Goal: Information Seeking & Learning: Learn about a topic

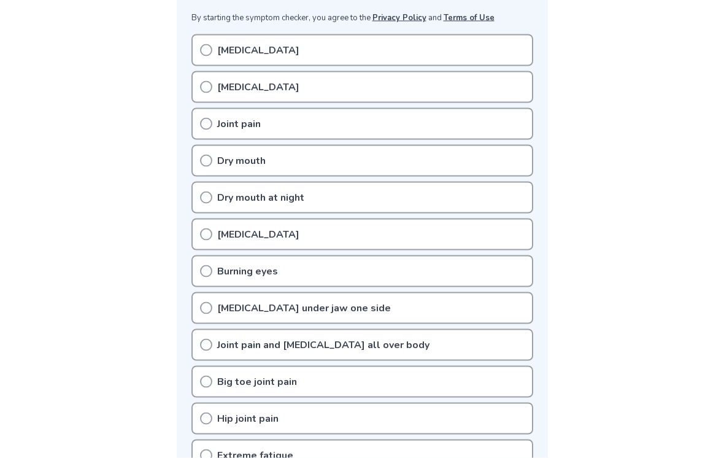
scroll to position [234, 0]
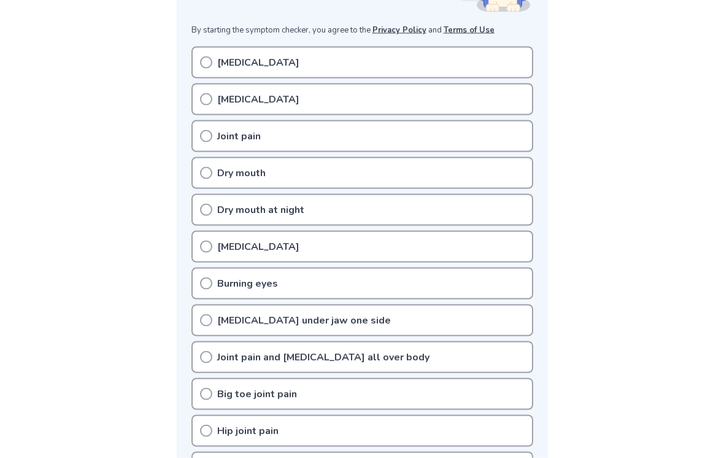
click at [508, 52] on div "[MEDICAL_DATA]" at bounding box center [362, 63] width 342 height 32
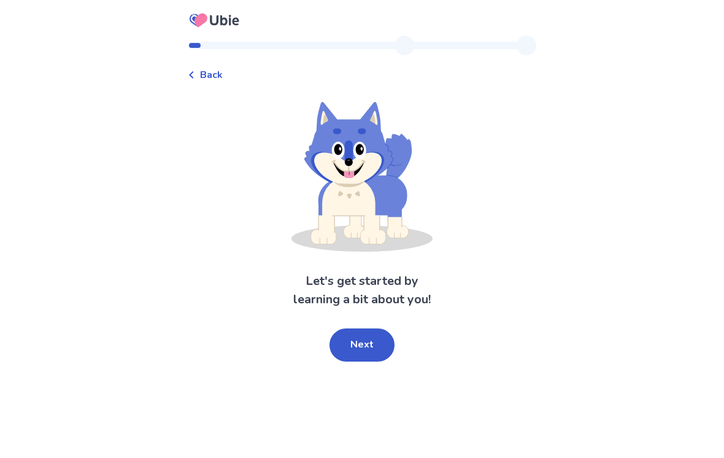
click at [375, 348] on button "Next" at bounding box center [361, 344] width 65 height 33
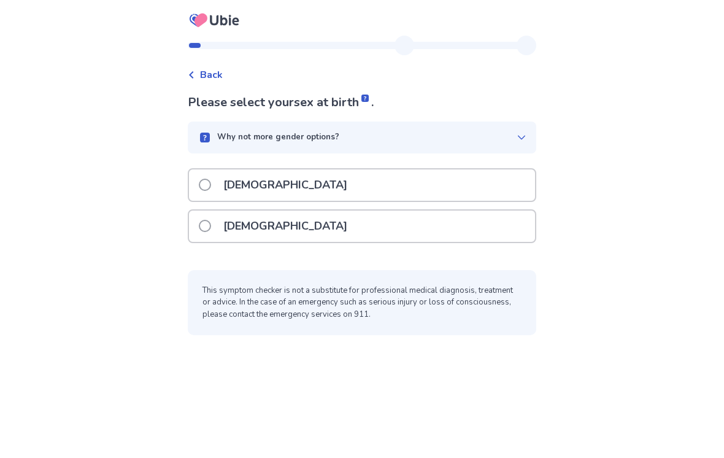
click at [449, 222] on div "Female" at bounding box center [362, 225] width 346 height 31
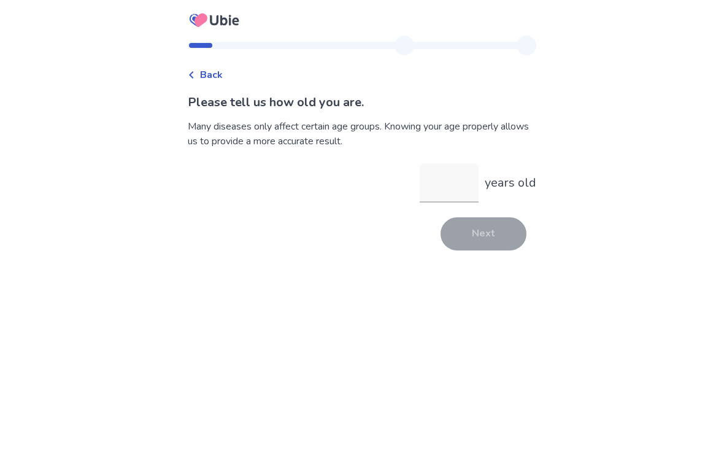
click at [442, 181] on input "years old" at bounding box center [449, 182] width 59 height 39
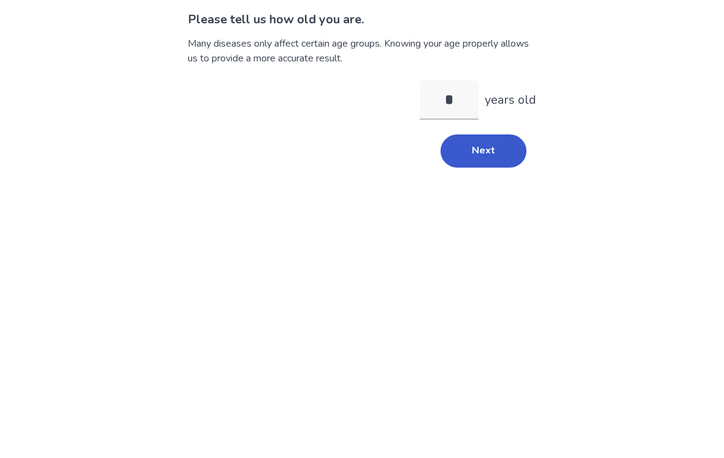
type input "**"
click at [501, 217] on button "Next" at bounding box center [483, 233] width 86 height 33
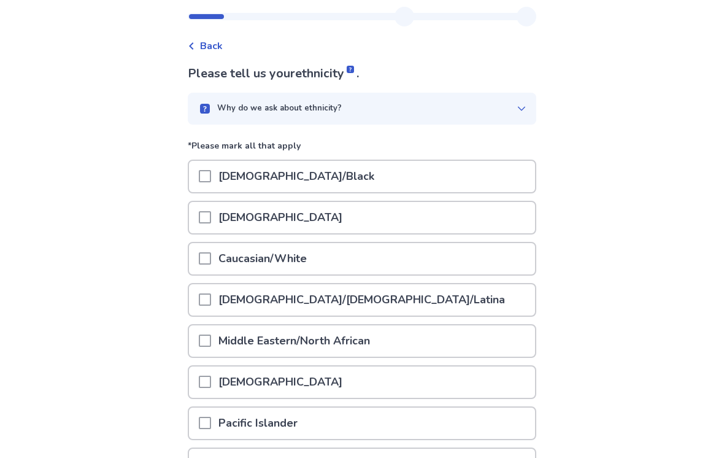
scroll to position [31, 0]
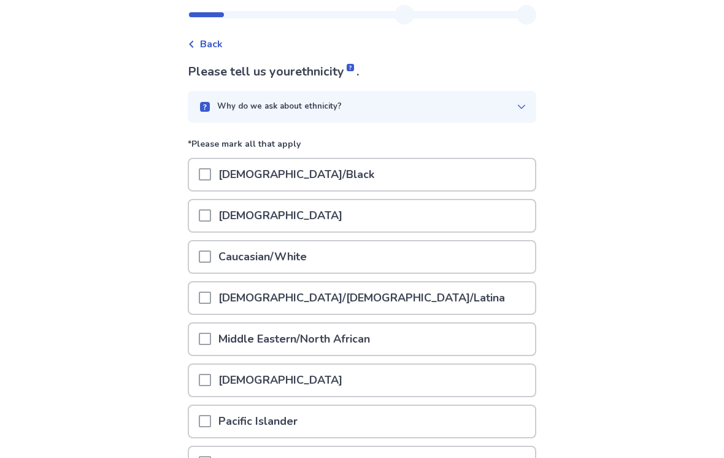
click at [206, 179] on span at bounding box center [205, 174] width 12 height 12
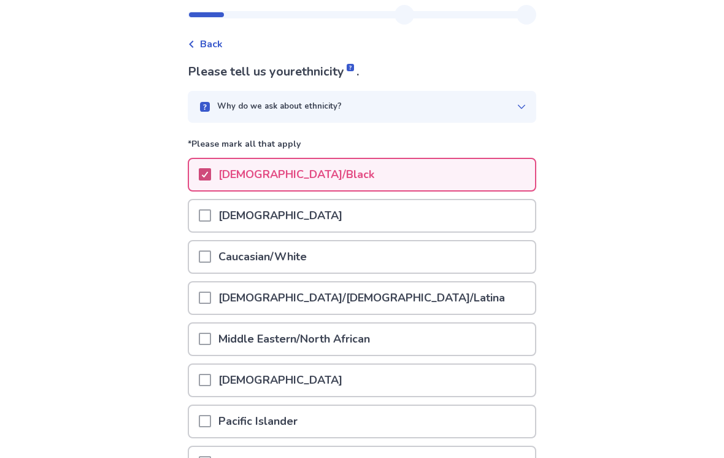
click at [211, 294] on span at bounding box center [205, 297] width 12 height 12
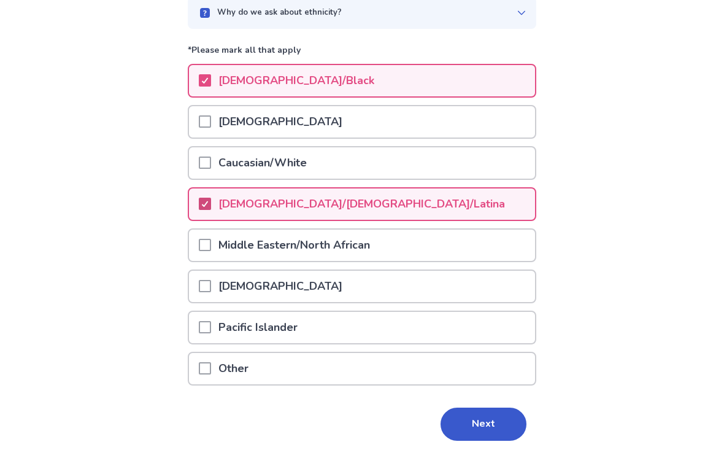
scroll to position [126, 0]
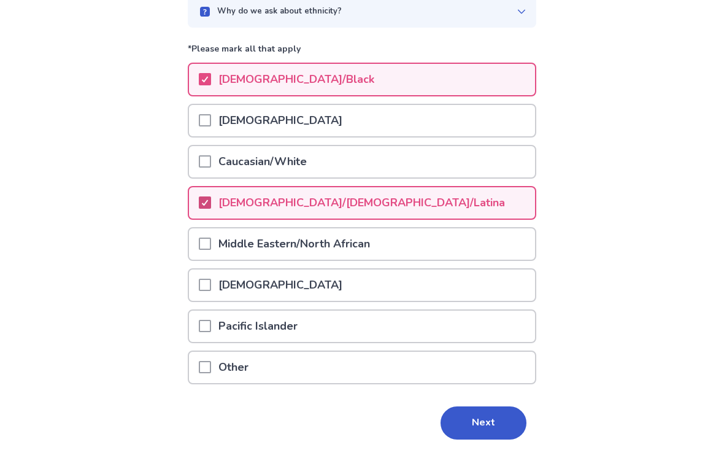
click at [486, 420] on button "Next" at bounding box center [483, 422] width 86 height 33
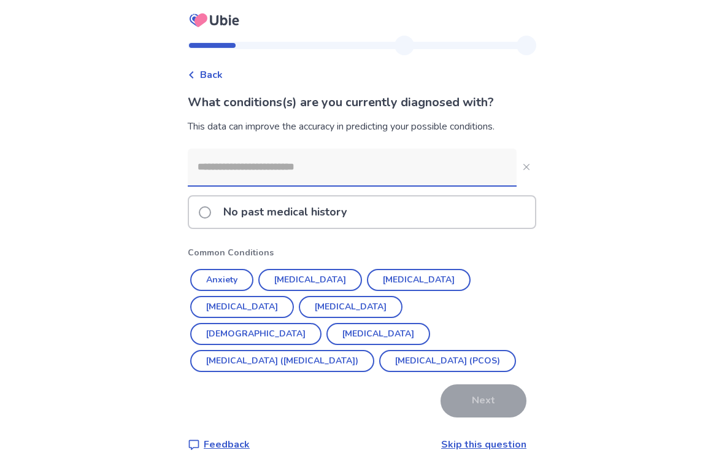
click at [321, 323] on button "Asthma" at bounding box center [255, 334] width 131 height 22
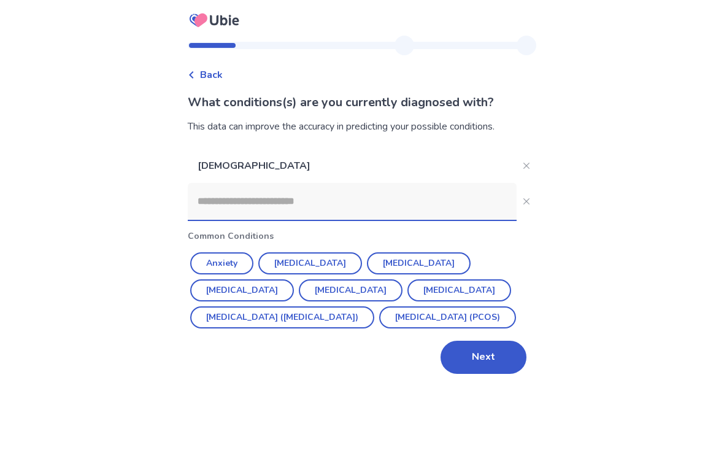
click at [330, 317] on button "Irritable Bowel Syndrome (IBS)" at bounding box center [282, 317] width 184 height 22
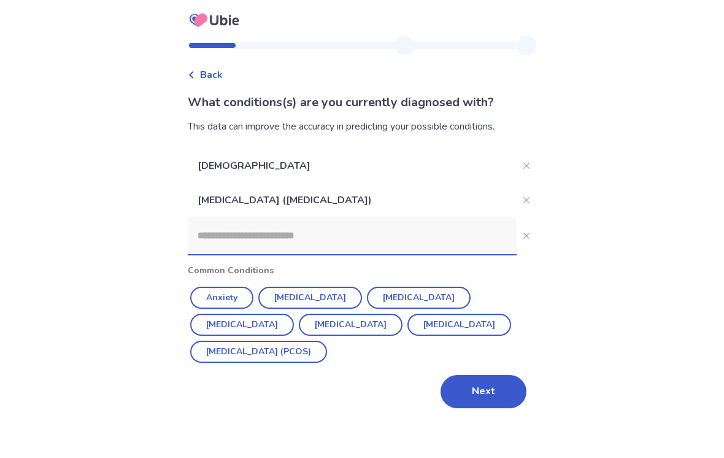
scroll to position [19, 0]
click at [482, 377] on button "Next" at bounding box center [483, 391] width 86 height 33
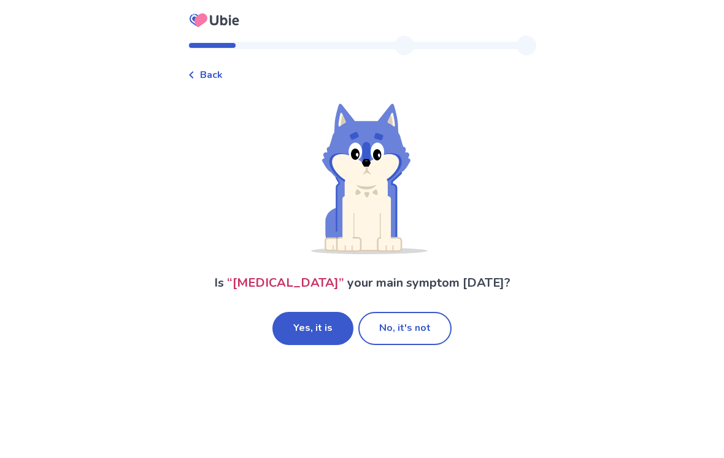
click at [332, 316] on button "Yes, it is" at bounding box center [312, 328] width 81 height 33
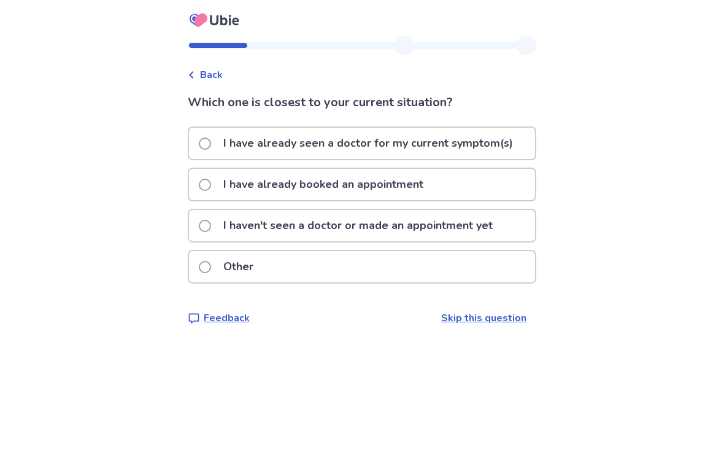
click at [370, 146] on p "I have already seen a doctor for my current symptom(s)" at bounding box center [368, 143] width 304 height 31
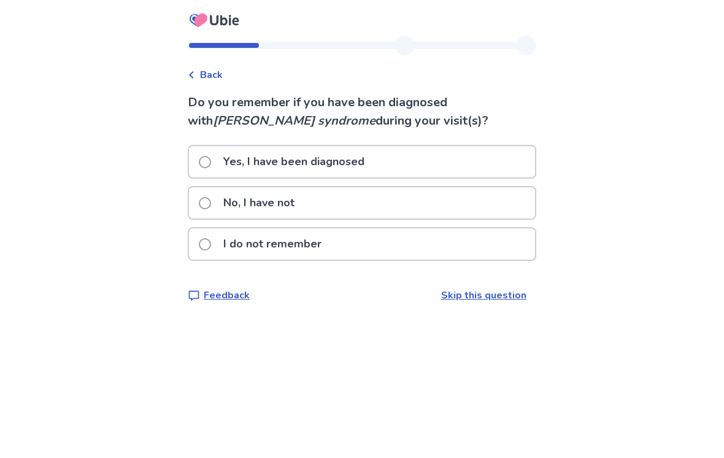
click at [352, 161] on p "Yes, I have been diagnosed" at bounding box center [294, 161] width 156 height 31
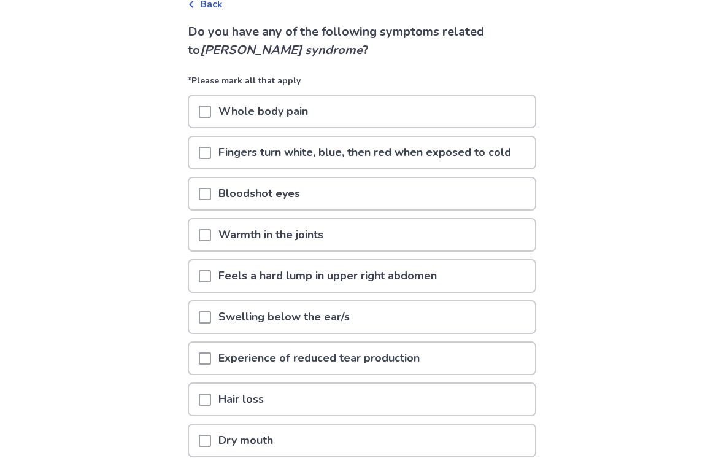
click at [383, 122] on div "Whole body pain" at bounding box center [362, 111] width 346 height 31
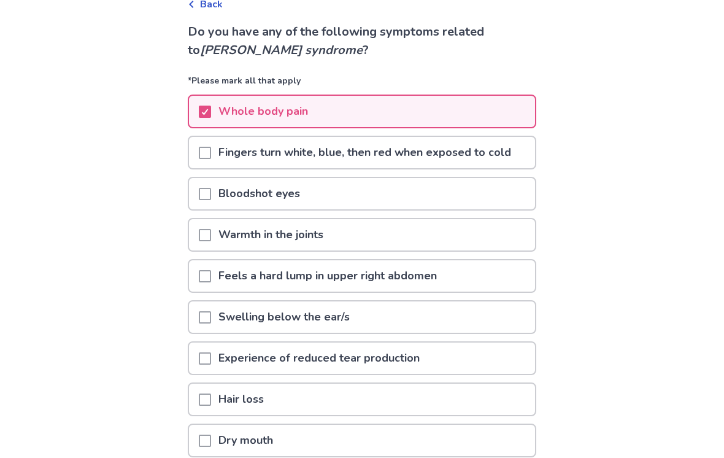
click at [472, 158] on p "Fingers turn white, blue, then red when exposed to cold" at bounding box center [364, 152] width 307 height 31
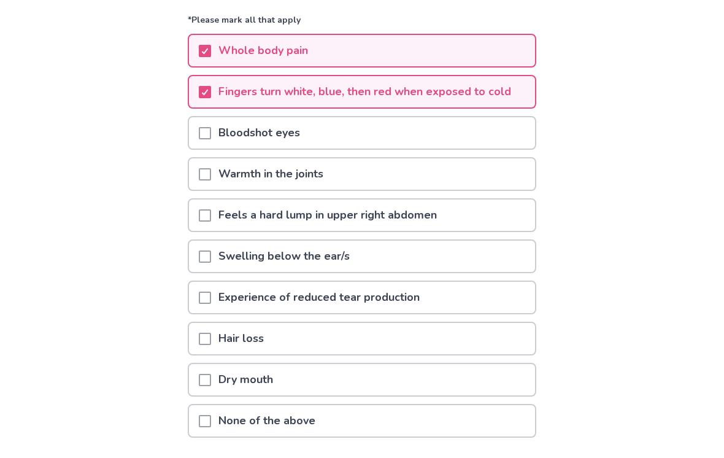
scroll to position [144, 0]
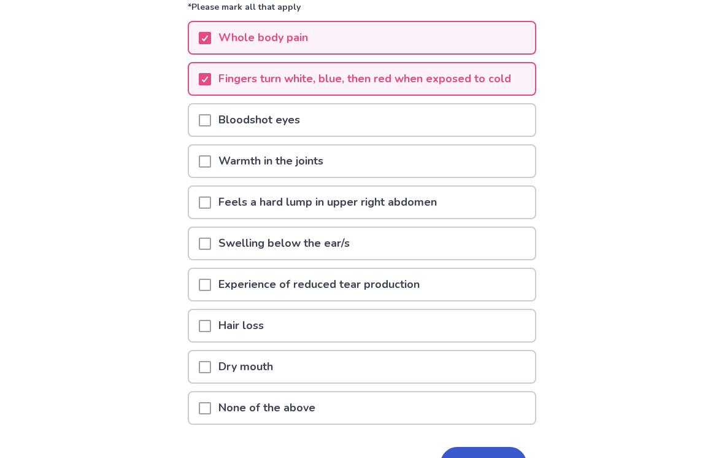
click at [463, 164] on div "Warmth in the joints" at bounding box center [362, 160] width 346 height 31
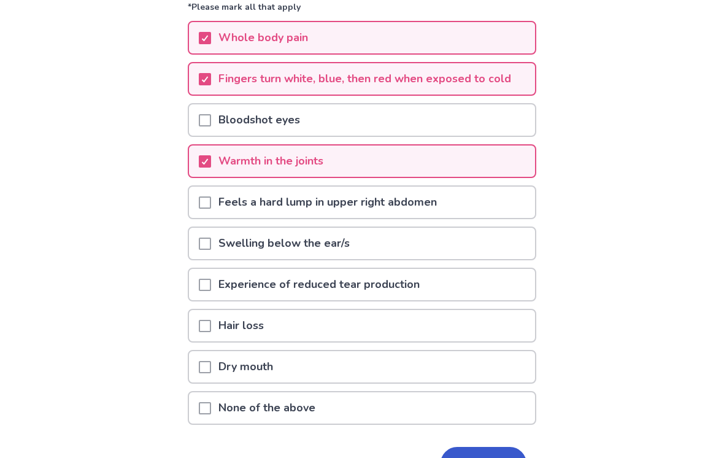
click at [472, 204] on div "Feels a hard lump in upper right abdomen" at bounding box center [362, 201] width 346 height 31
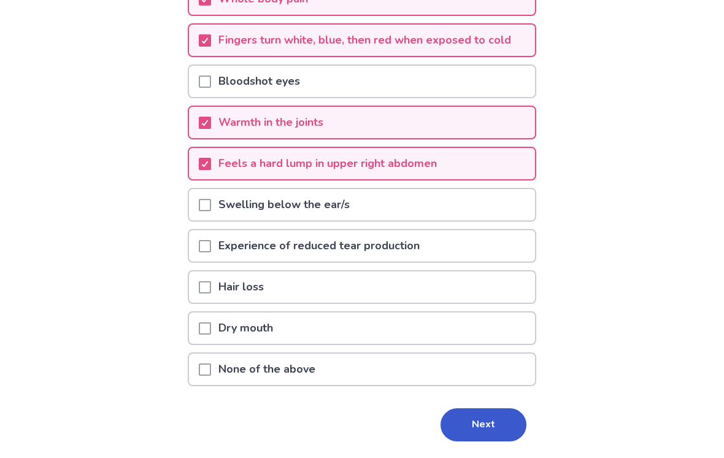
scroll to position [201, 0]
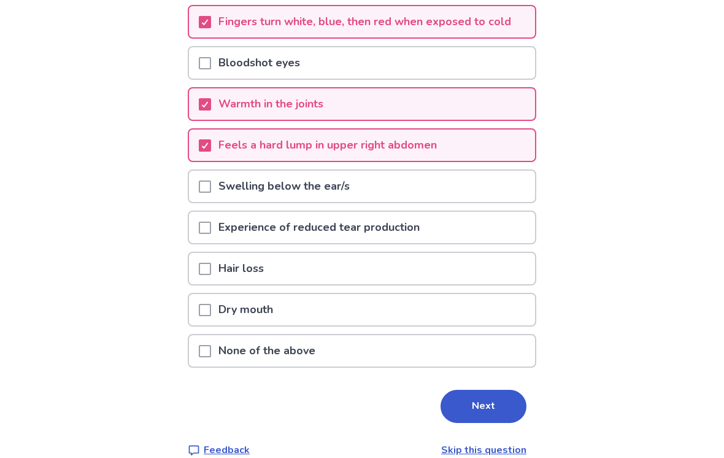
click at [431, 229] on div "Experience of reduced tear production" at bounding box center [362, 227] width 346 height 31
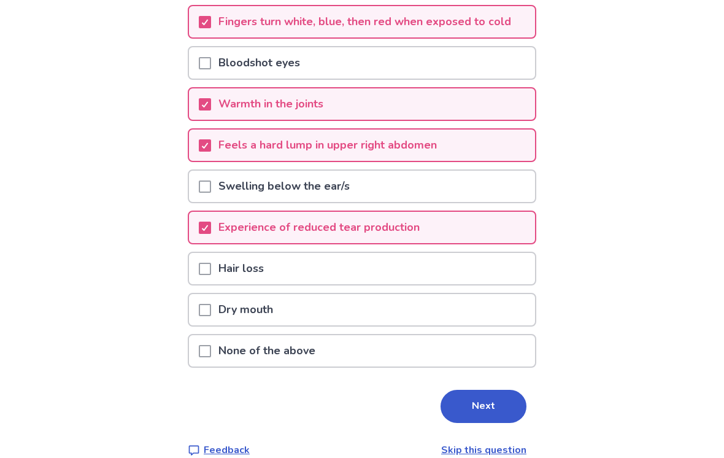
click at [404, 267] on div "Hair loss" at bounding box center [362, 268] width 346 height 31
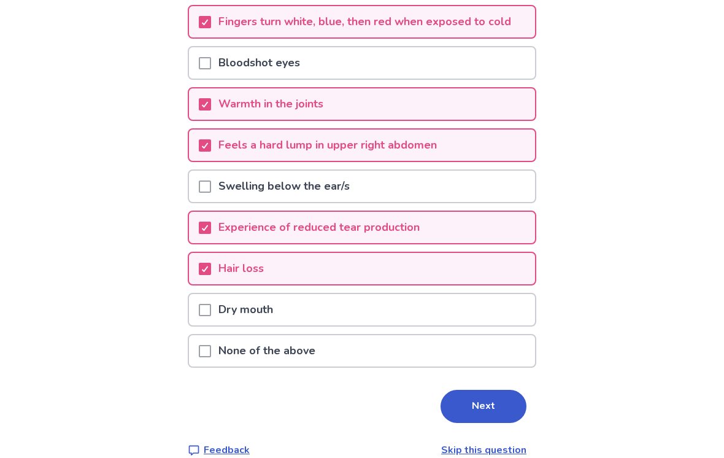
click at [364, 320] on div "Dry mouth" at bounding box center [362, 309] width 346 height 31
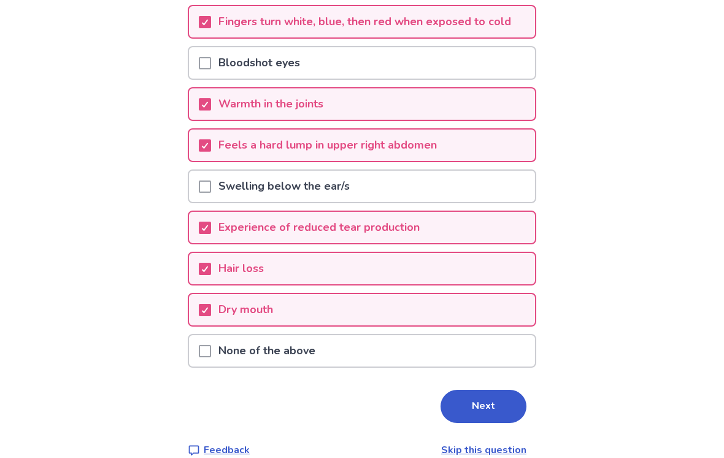
click at [483, 404] on button "Next" at bounding box center [483, 406] width 86 height 33
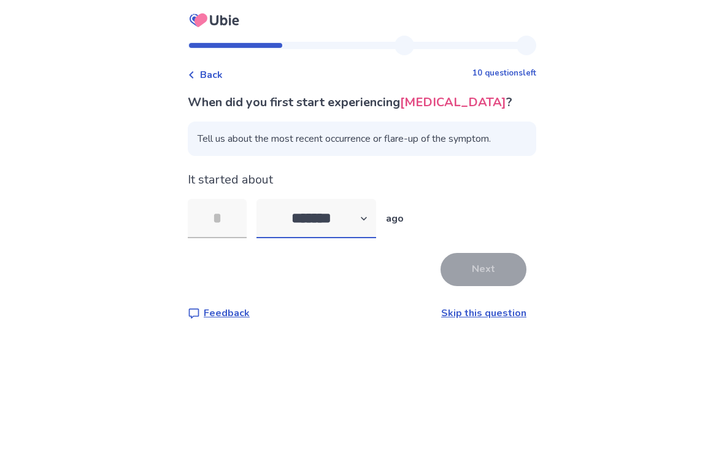
click at [374, 221] on select "******* ****** ******* ******** *******" at bounding box center [316, 218] width 120 height 39
select select "*"
click at [207, 201] on input "tel" at bounding box center [217, 218] width 59 height 39
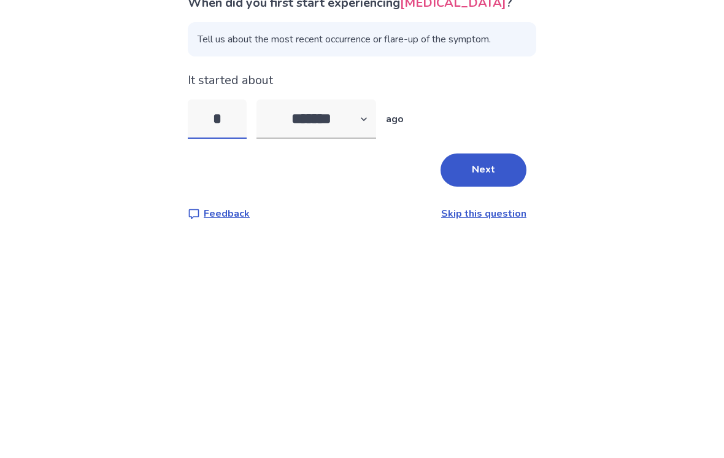
type input "**"
click at [476, 253] on button "Next" at bounding box center [483, 269] width 86 height 33
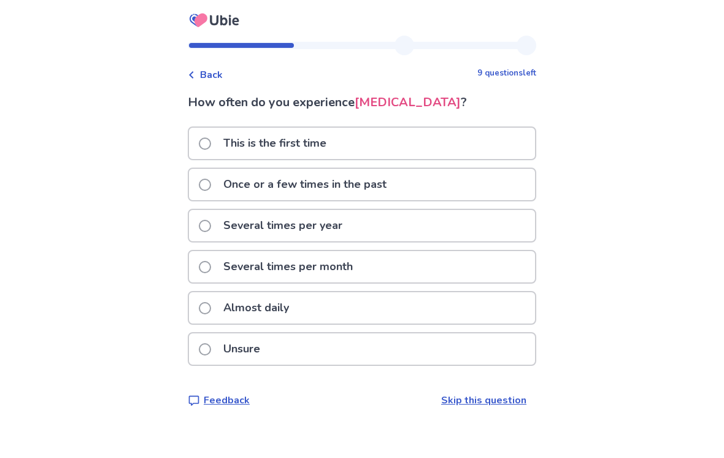
click at [408, 305] on div "Almost daily" at bounding box center [362, 307] width 346 height 31
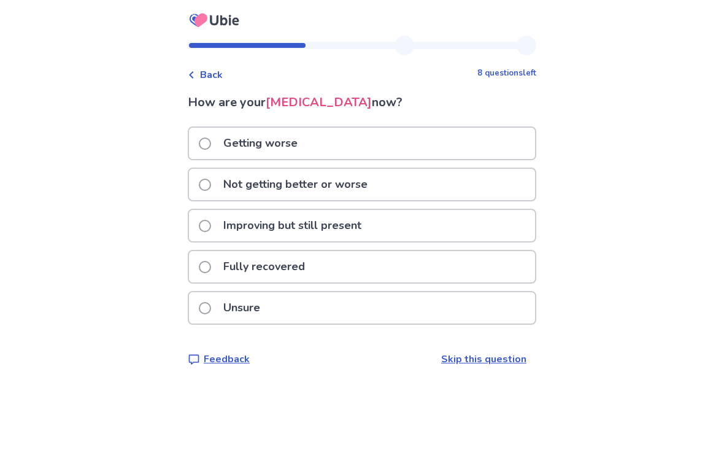
click at [464, 185] on div "Not getting better or worse" at bounding box center [362, 184] width 346 height 31
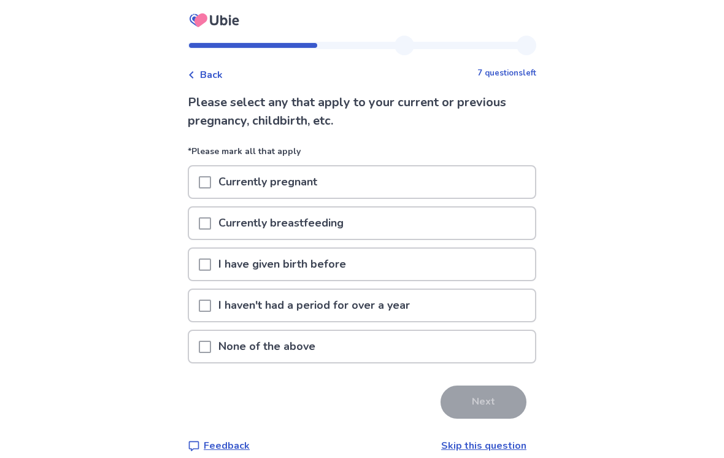
click at [337, 355] on div "None of the above" at bounding box center [362, 346] width 346 height 31
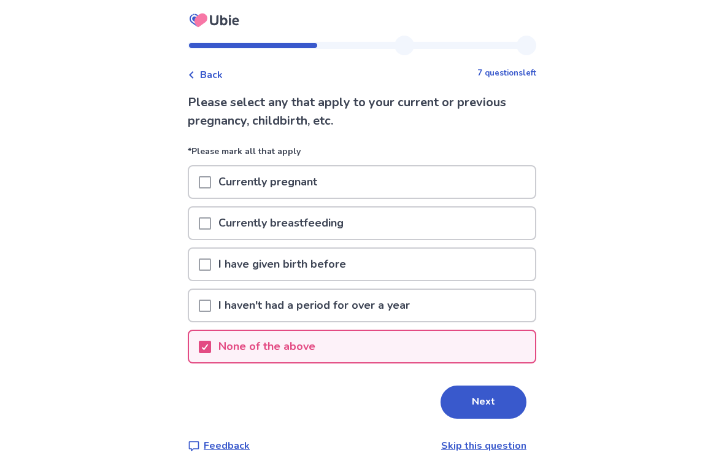
click at [491, 407] on button "Next" at bounding box center [483, 401] width 86 height 33
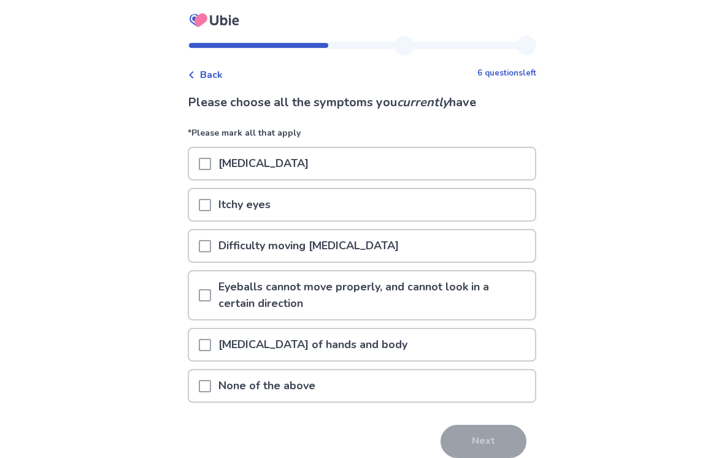
click at [406, 207] on div "Itchy eyes" at bounding box center [362, 204] width 346 height 31
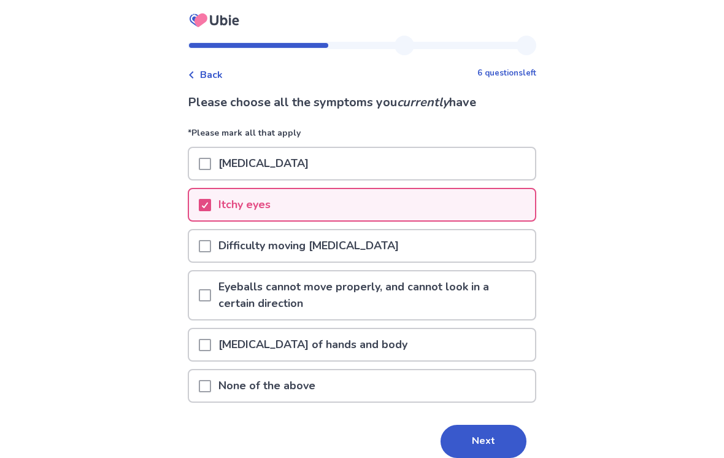
click at [497, 439] on button "Next" at bounding box center [483, 440] width 86 height 33
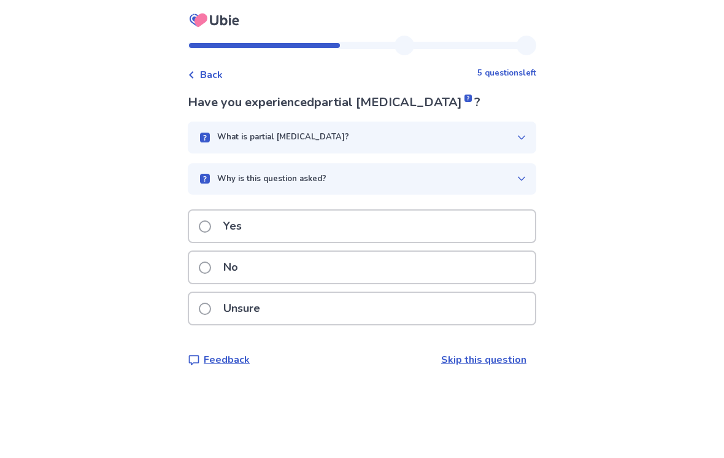
click at [518, 136] on icon at bounding box center [521, 137] width 7 height 4
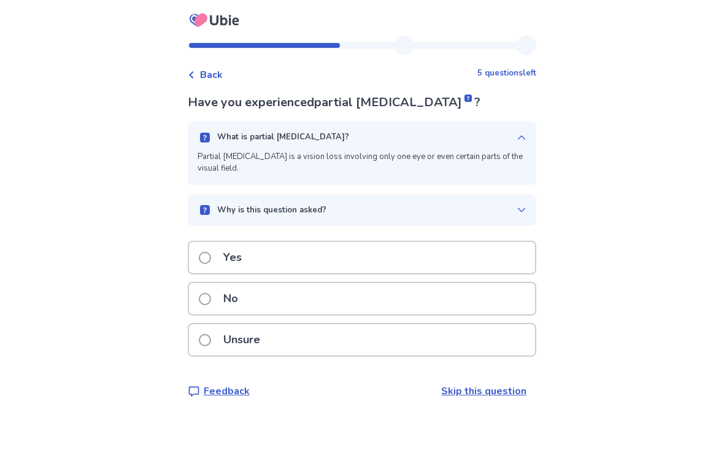
click at [517, 134] on icon at bounding box center [522, 138] width 10 height 10
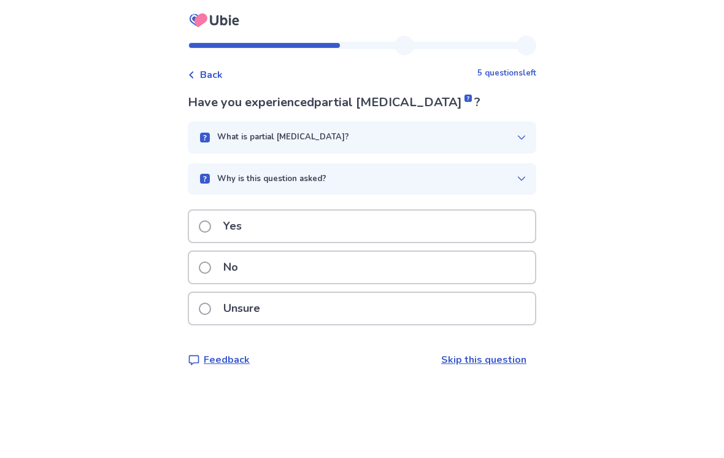
click at [378, 271] on div "No" at bounding box center [362, 267] width 346 height 31
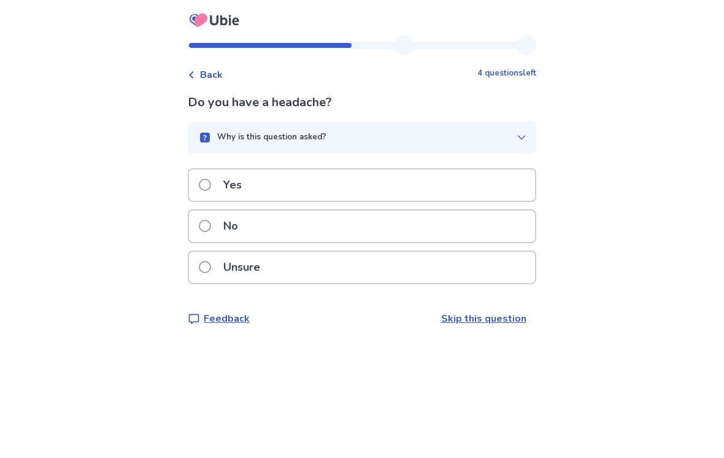
click at [381, 194] on div "Yes" at bounding box center [362, 184] width 346 height 31
click at [356, 188] on div "Yes" at bounding box center [362, 184] width 346 height 31
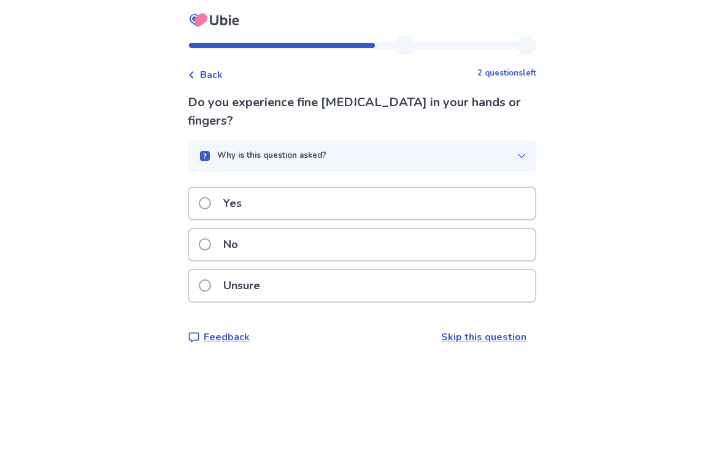
click at [386, 277] on div "Unsure" at bounding box center [362, 285] width 346 height 31
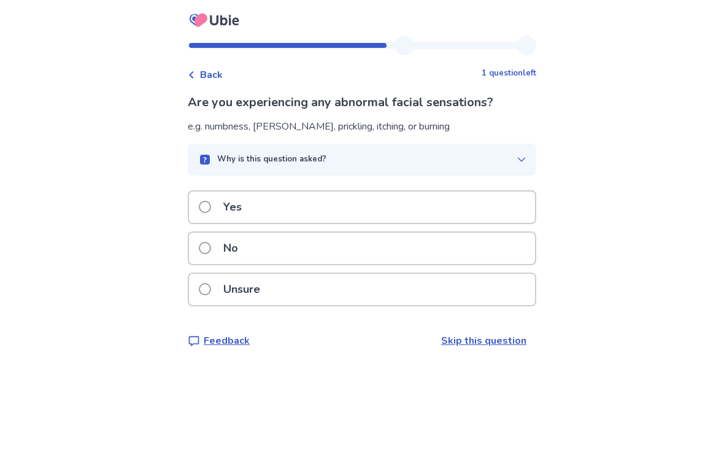
click at [429, 212] on div "Yes" at bounding box center [362, 206] width 346 height 31
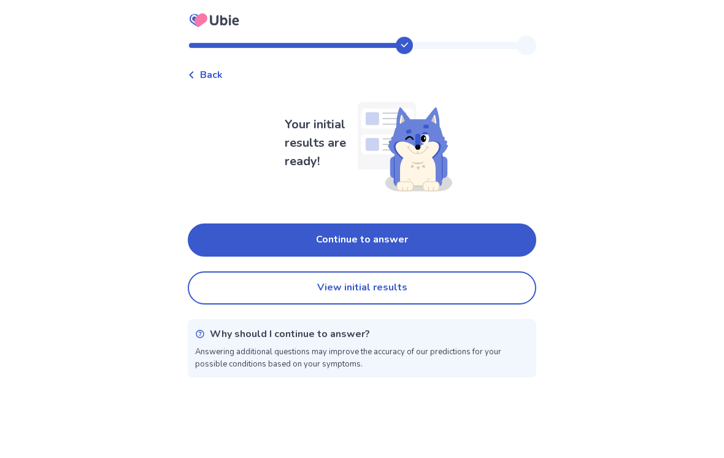
click at [455, 243] on button "Continue to answer" at bounding box center [362, 239] width 348 height 33
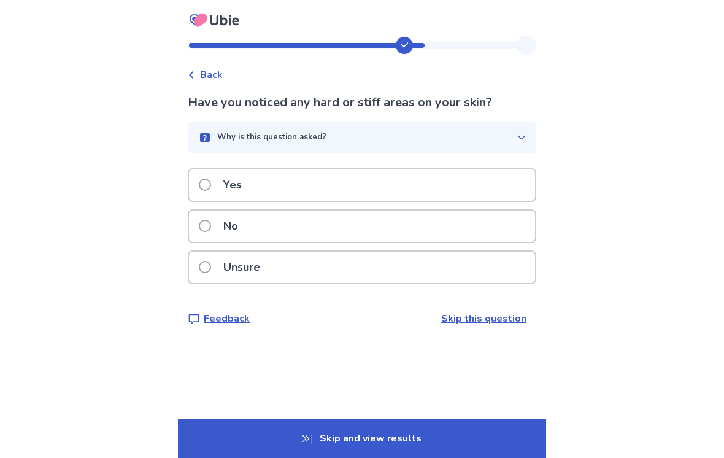
click at [494, 133] on div "Why is this question asked?" at bounding box center [357, 137] width 319 height 12
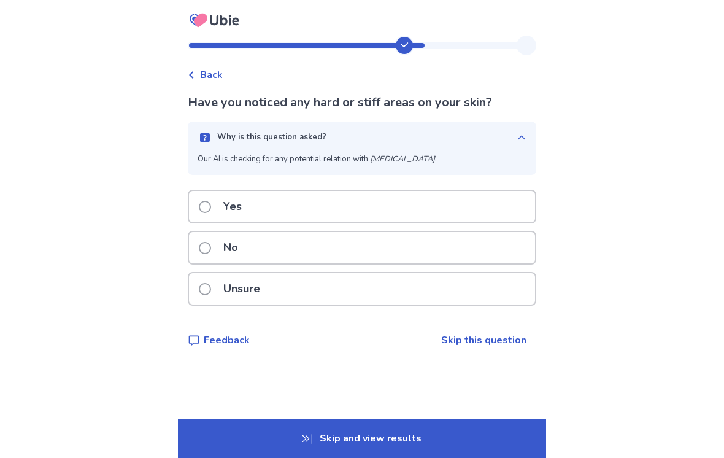
click at [518, 134] on icon "button" at bounding box center [522, 138] width 10 height 10
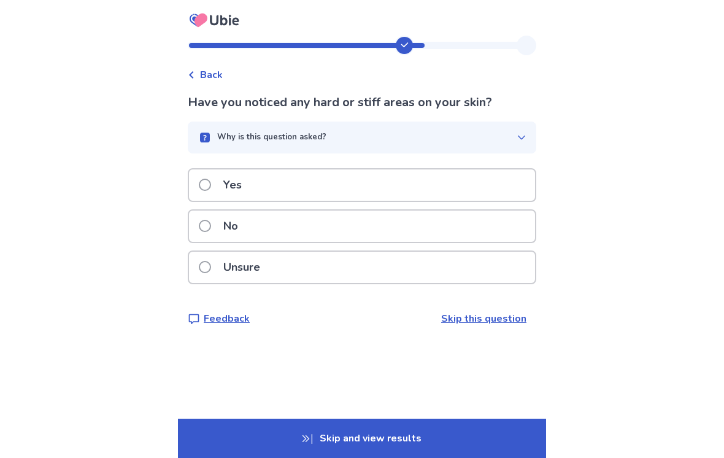
click at [374, 231] on div "No" at bounding box center [362, 225] width 346 height 31
click at [432, 190] on div "Yes" at bounding box center [362, 184] width 346 height 31
click at [461, 183] on div "Yes" at bounding box center [362, 184] width 346 height 31
click at [443, 193] on div "Yes" at bounding box center [362, 184] width 346 height 31
click at [446, 186] on div "Yes" at bounding box center [362, 184] width 346 height 31
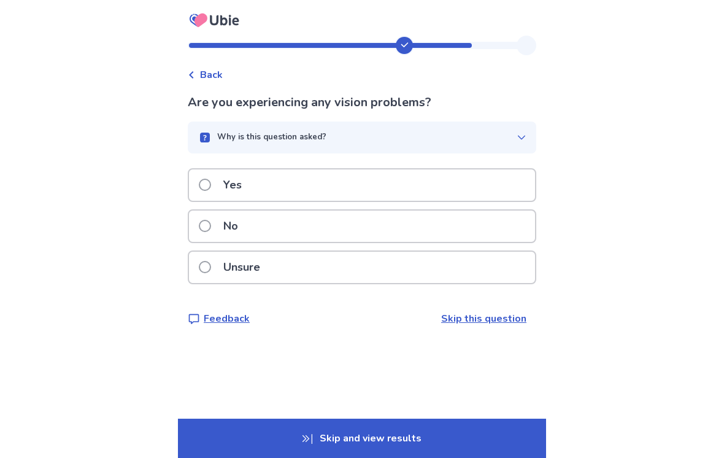
click at [443, 188] on div "Yes" at bounding box center [362, 184] width 346 height 31
click at [440, 187] on div "Yes" at bounding box center [362, 184] width 346 height 31
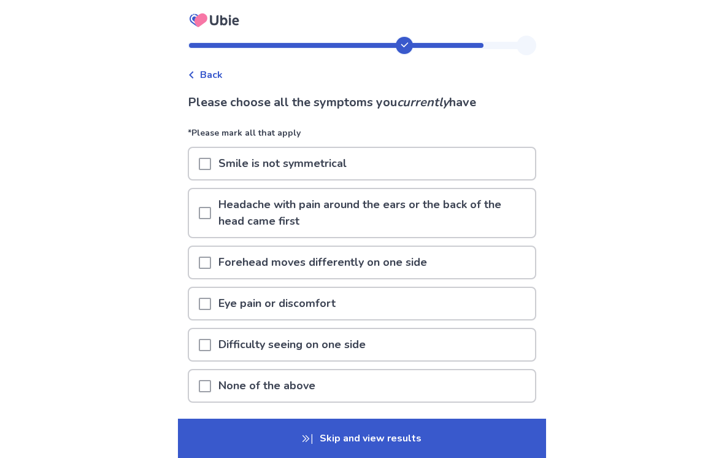
click at [386, 221] on p "Headache with pain around the ears or the back of the head came first" at bounding box center [373, 213] width 324 height 48
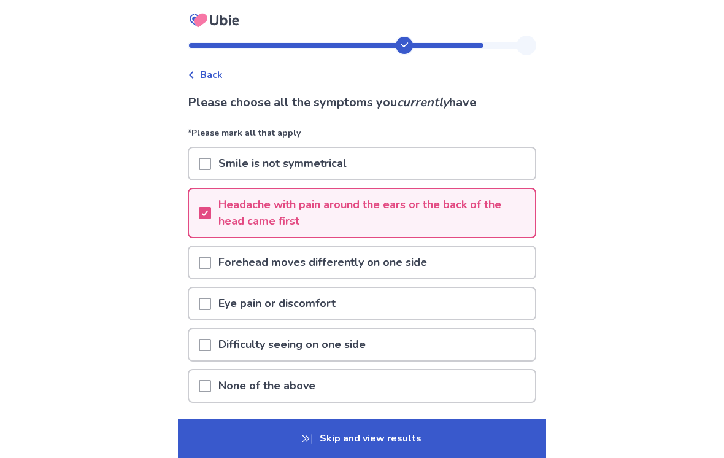
click at [401, 304] on div "Eye pain or discomfort" at bounding box center [362, 303] width 346 height 31
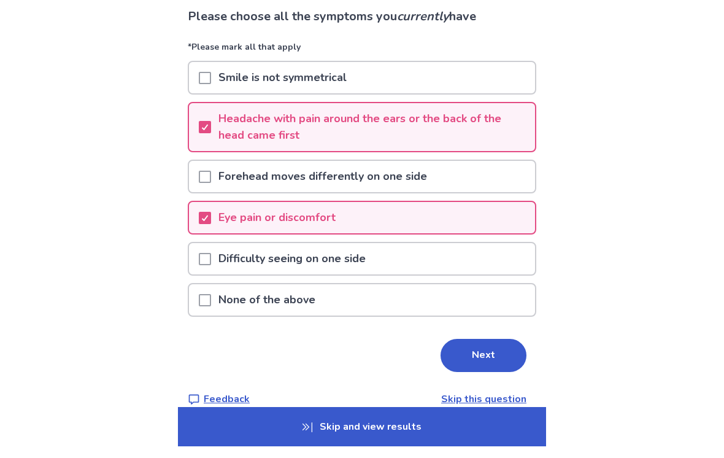
scroll to position [74, 0]
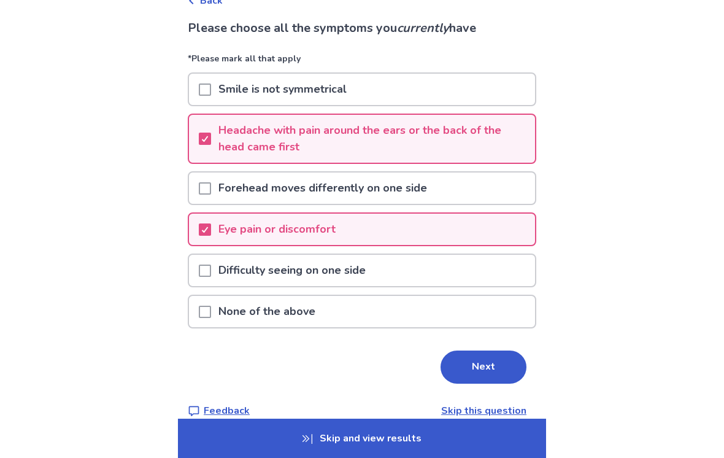
click at [484, 372] on button "Next" at bounding box center [483, 366] width 86 height 33
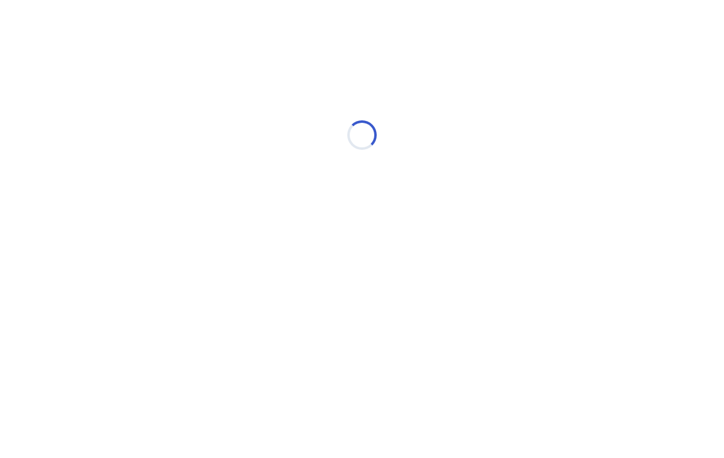
scroll to position [0, 0]
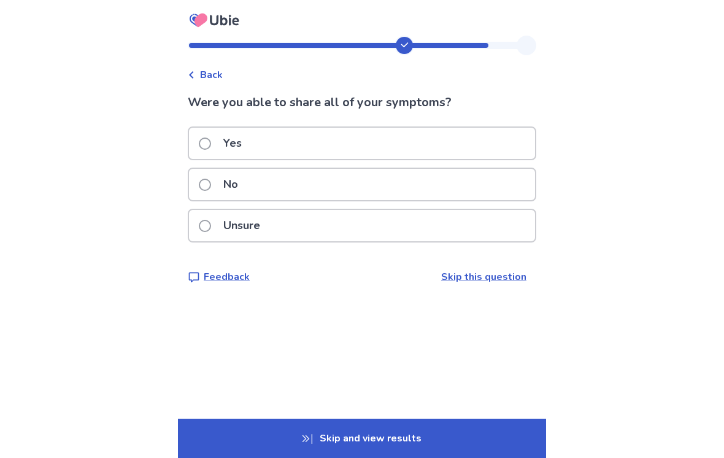
click at [498, 150] on div "Yes" at bounding box center [362, 143] width 346 height 31
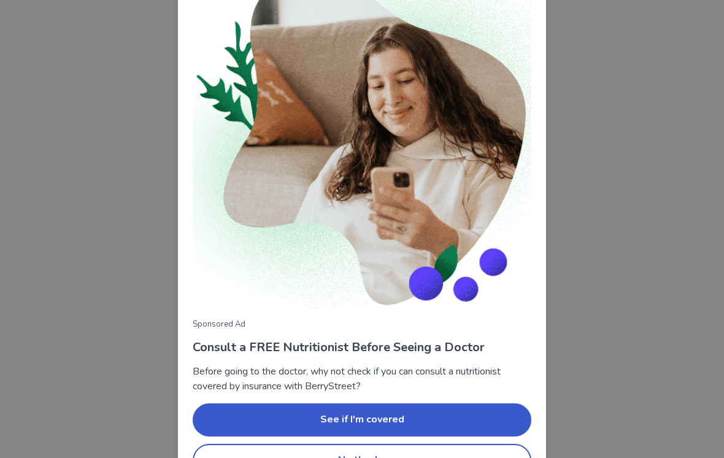
scroll to position [79, 0]
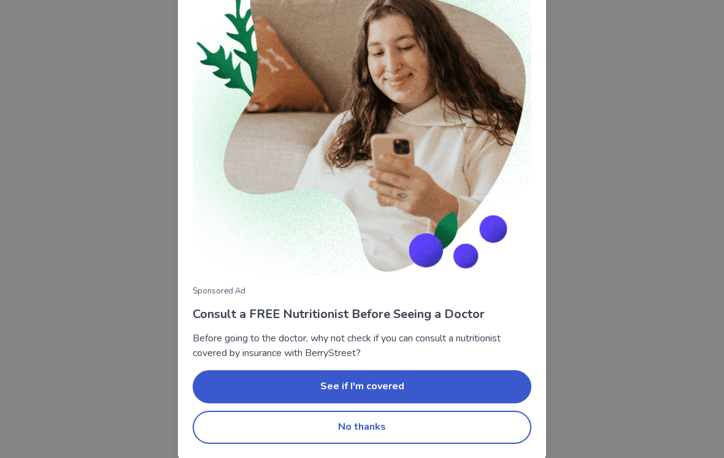
click at [497, 429] on button "No thanks" at bounding box center [362, 426] width 339 height 33
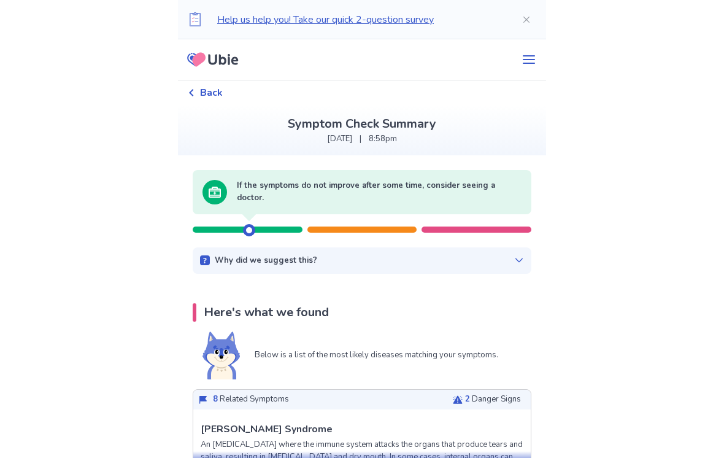
click at [512, 269] on div "Why did we suggest this? There appears to be no urgent related factors based on…" at bounding box center [362, 260] width 339 height 27
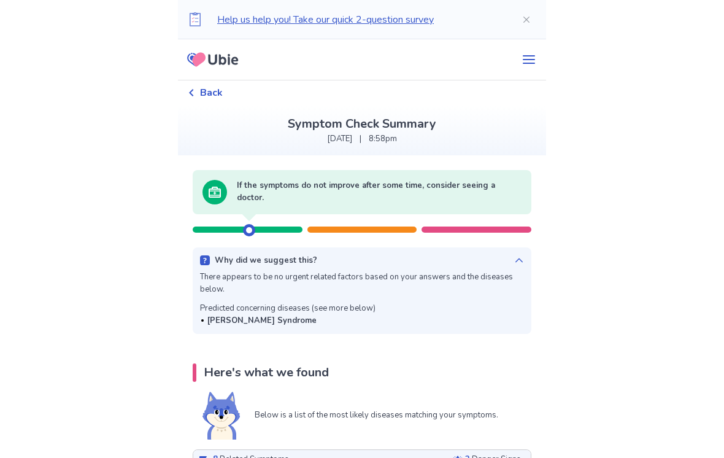
click at [514, 256] on icon at bounding box center [519, 260] width 10 height 10
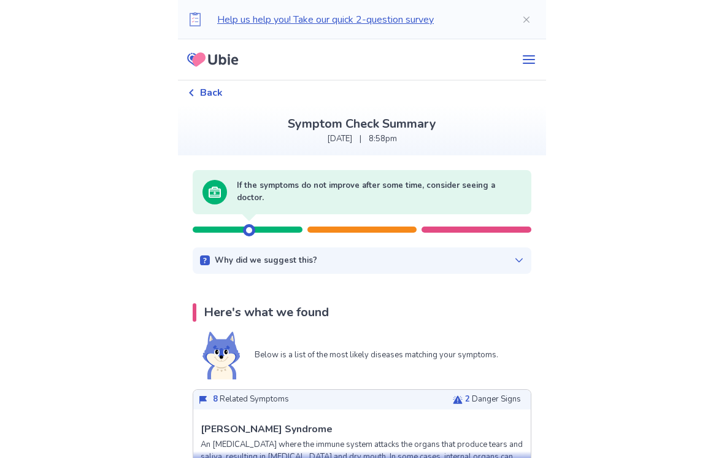
click at [517, 257] on div "Why did we suggest this? There appears to be no urgent related factors based on…" at bounding box center [362, 260] width 339 height 27
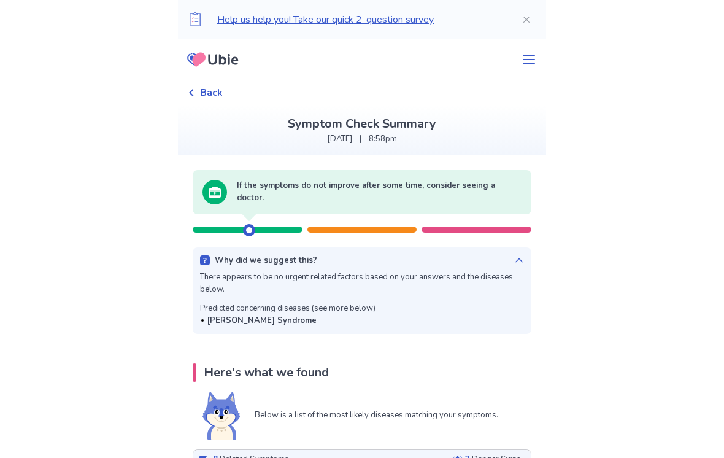
click at [518, 252] on div "Why did we suggest this? There appears to be no urgent related factors based on…" at bounding box center [362, 290] width 339 height 87
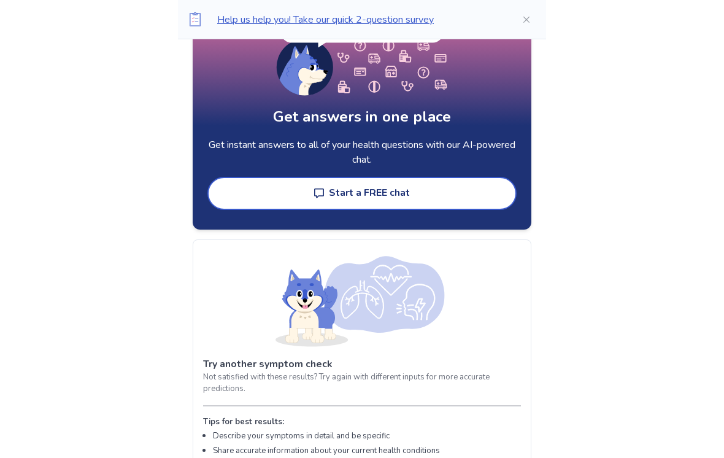
scroll to position [1805, 0]
